Goal: Task Accomplishment & Management: Manage account settings

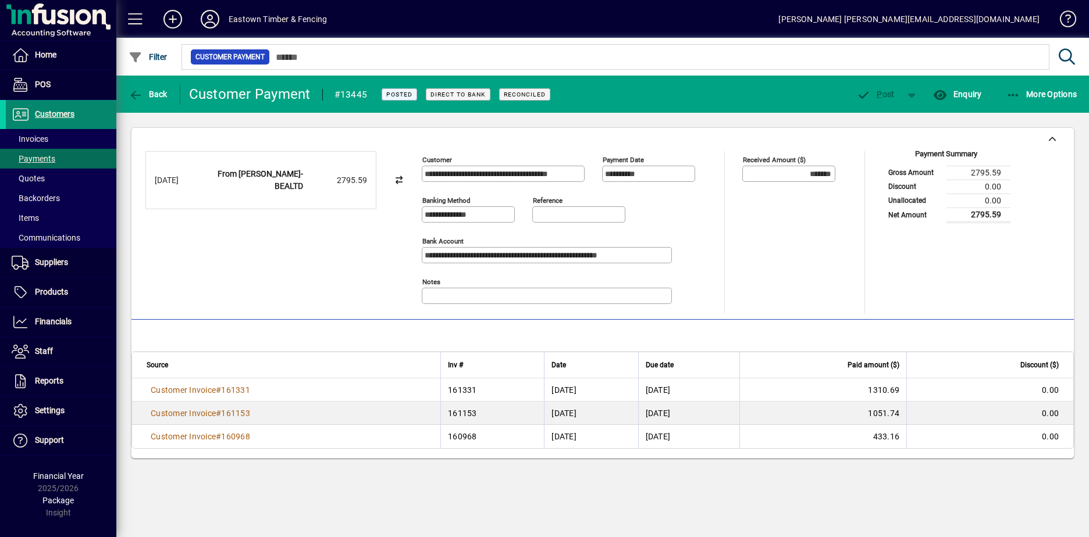
drag, startPoint x: 54, startPoint y: 116, endPoint x: 91, endPoint y: 111, distance: 37.6
click at [54, 116] on span "Customers" at bounding box center [55, 113] width 40 height 9
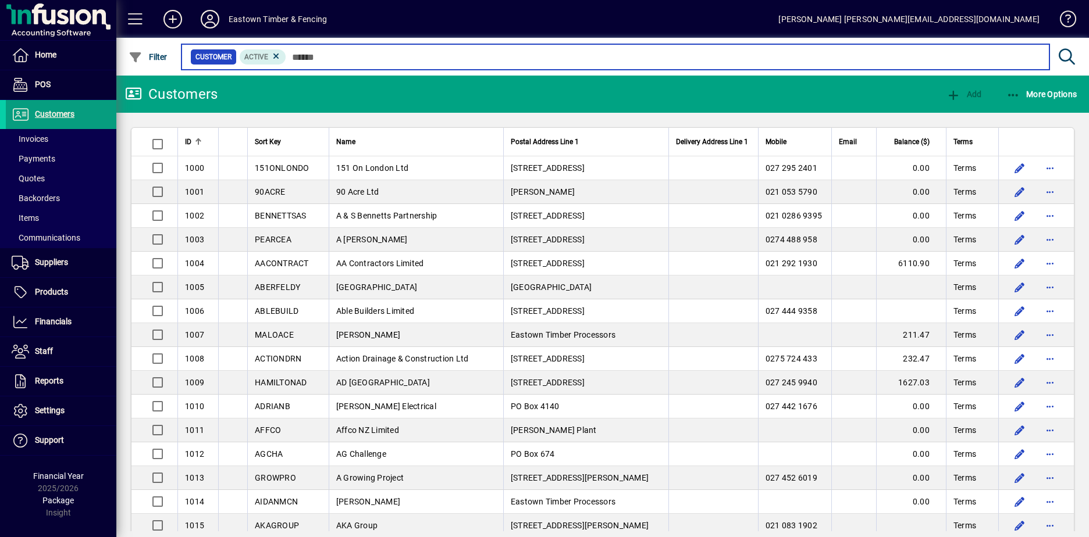
click at [347, 56] on input "text" at bounding box center [663, 57] width 754 height 16
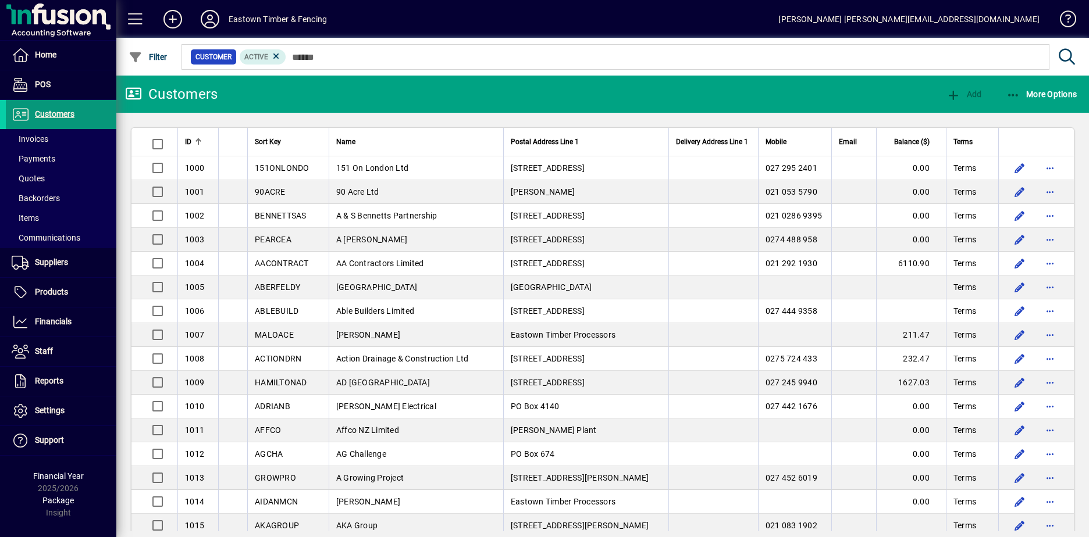
click at [44, 115] on span "Customers" at bounding box center [55, 113] width 40 height 9
click at [210, 17] on icon at bounding box center [209, 19] width 23 height 19
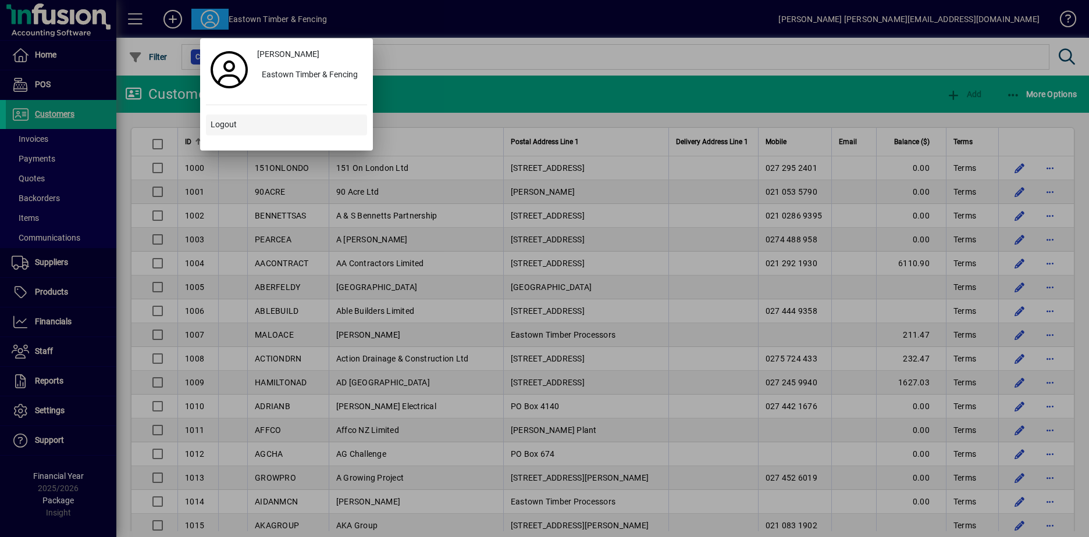
drag, startPoint x: 223, startPoint y: 124, endPoint x: 229, endPoint y: 123, distance: 6.5
click at [224, 124] on span "Logout" at bounding box center [224, 125] width 26 height 12
